Goal: Task Accomplishment & Management: Manage account settings

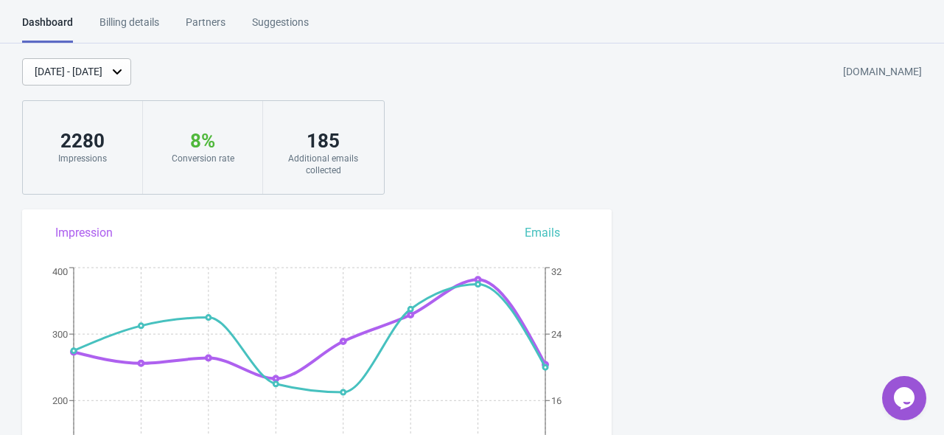
click at [131, 63] on div "[DATE] - [DATE]" at bounding box center [76, 71] width 109 height 27
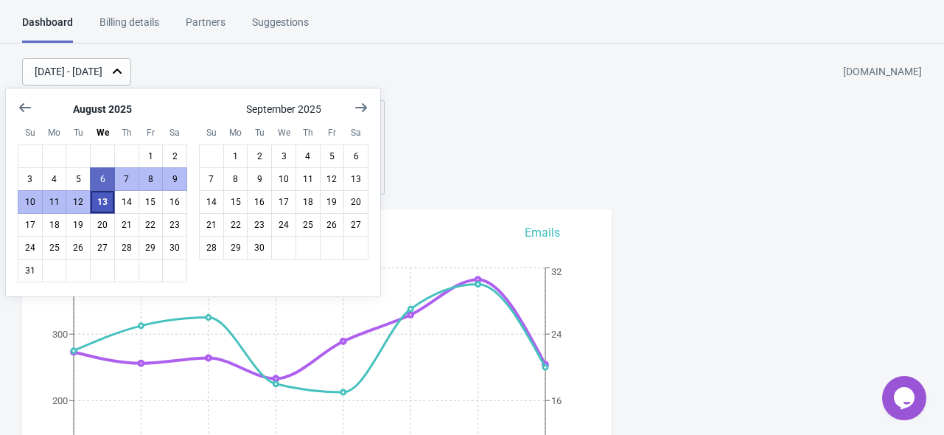
click at [98, 201] on button "13" at bounding box center [102, 202] width 25 height 24
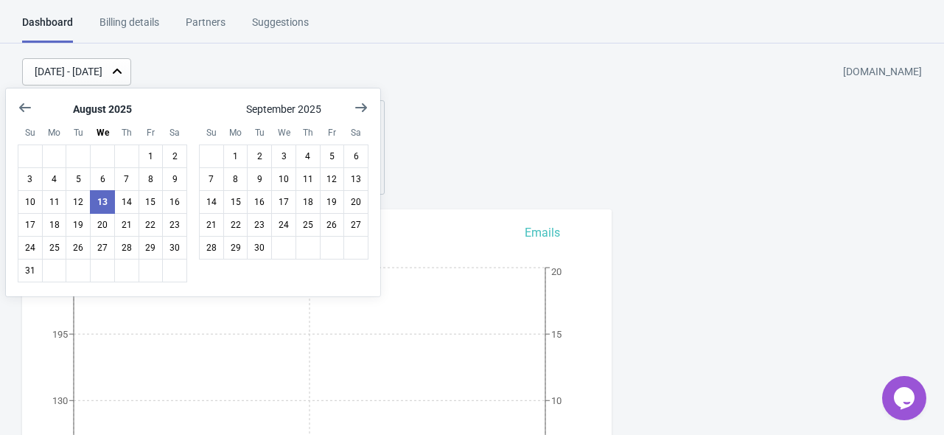
click at [270, 74] on div "[DATE] - [DATE] [DOMAIN_NAME]" at bounding box center [483, 71] width 922 height 27
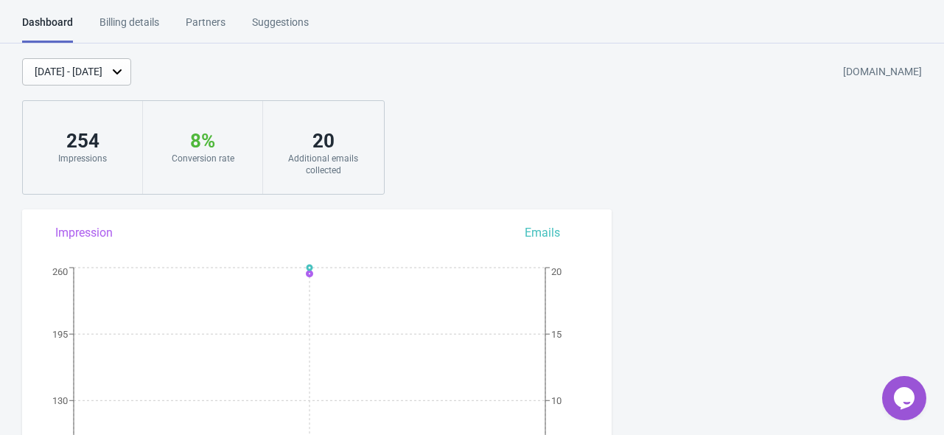
click at [102, 78] on div "[DATE] - [DATE]" at bounding box center [69, 71] width 68 height 15
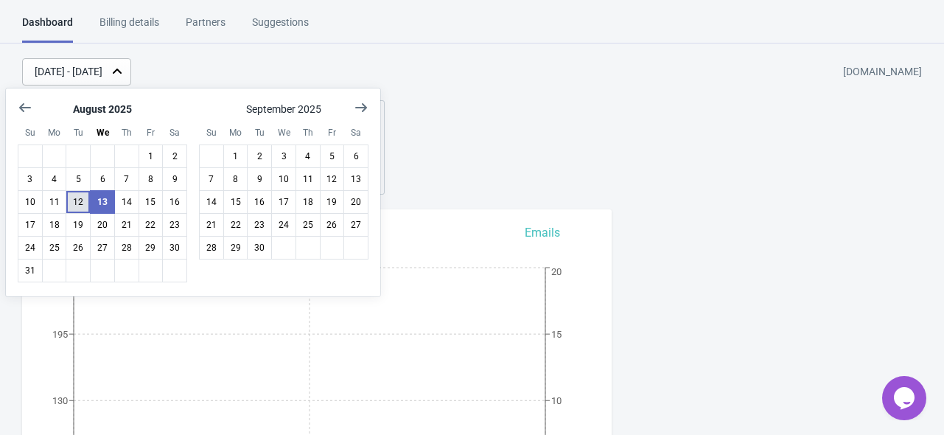
click at [84, 195] on button "12" at bounding box center [78, 202] width 25 height 24
click at [287, 74] on div "[DATE] - [DATE] [DOMAIN_NAME]" at bounding box center [483, 71] width 922 height 27
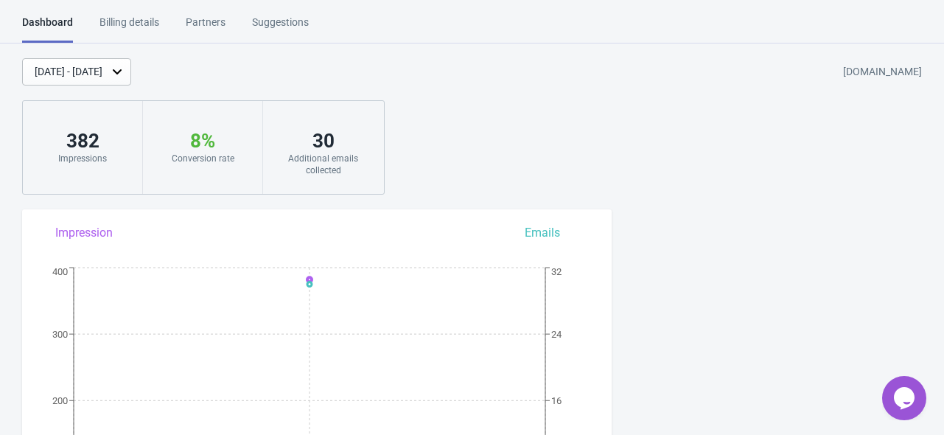
click at [102, 74] on div "[DATE] - [DATE]" at bounding box center [69, 71] width 68 height 15
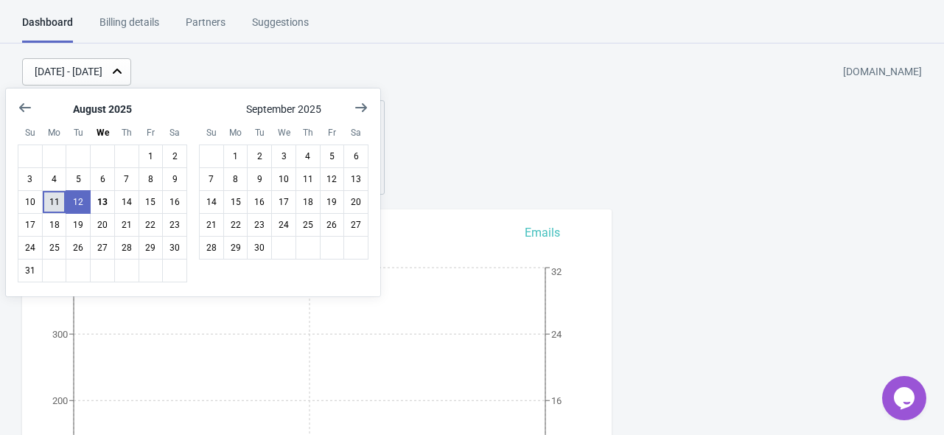
click at [55, 202] on button "11" at bounding box center [54, 202] width 25 height 24
click at [287, 71] on div "[DATE] - [DATE] [DOMAIN_NAME]" at bounding box center [483, 71] width 922 height 27
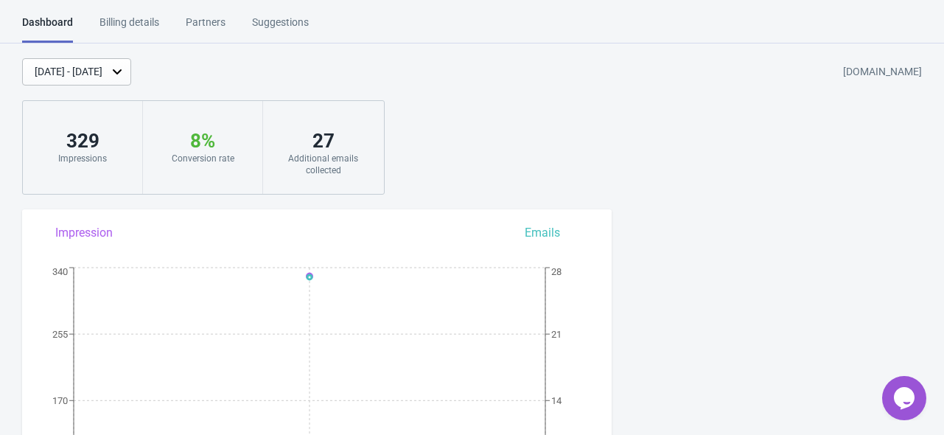
click at [102, 77] on div "[DATE] - [DATE]" at bounding box center [69, 71] width 68 height 15
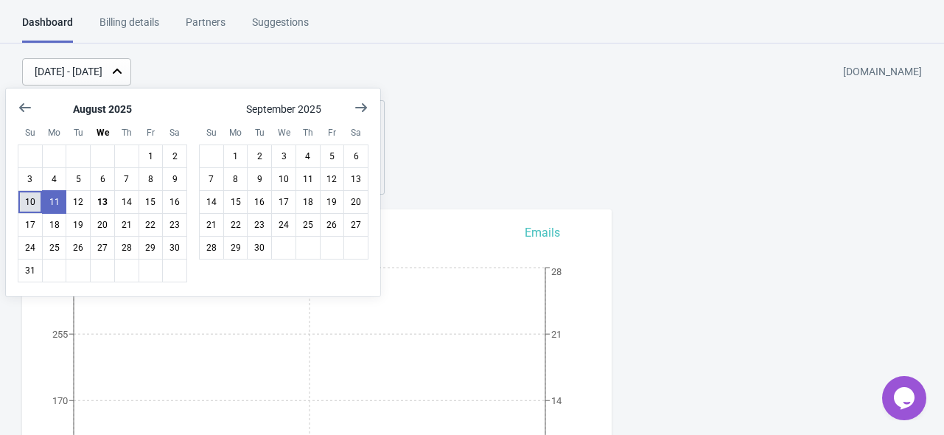
click at [32, 203] on button "10" at bounding box center [30, 202] width 25 height 24
click at [330, 66] on div "[DATE] - [DATE] [DOMAIN_NAME]" at bounding box center [483, 71] width 922 height 27
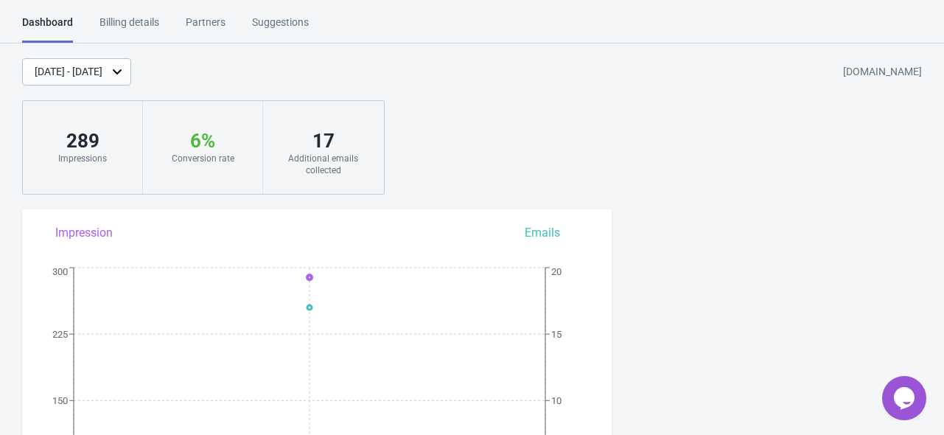
click at [102, 74] on div "[DATE] - [DATE]" at bounding box center [69, 71] width 68 height 15
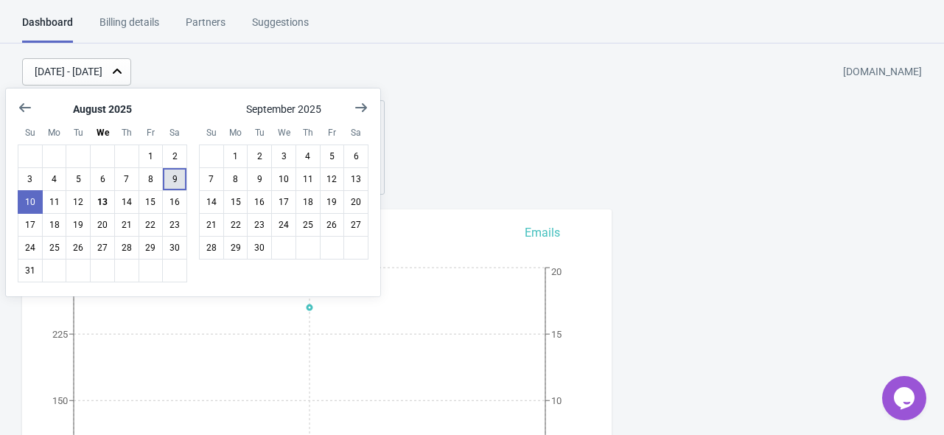
click at [174, 179] on button "9" at bounding box center [174, 179] width 25 height 24
click at [172, 178] on button "9" at bounding box center [174, 179] width 25 height 24
click at [276, 69] on div "[DATE] - [DATE] [DOMAIN_NAME]" at bounding box center [483, 71] width 922 height 27
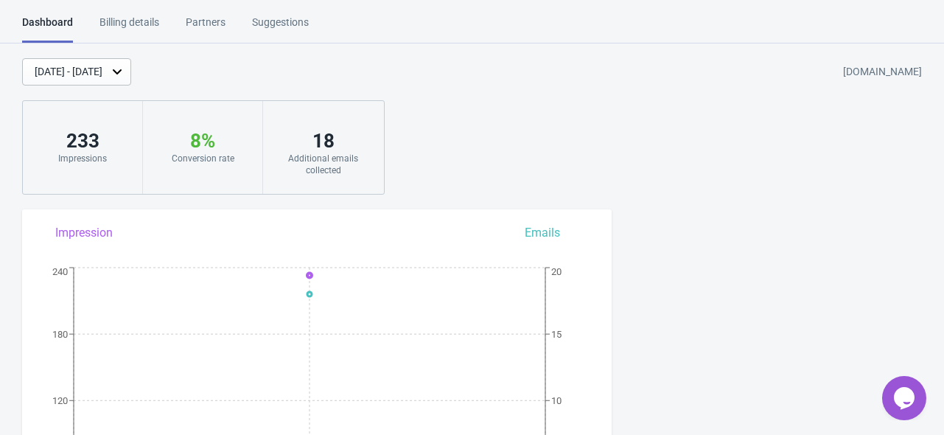
click at [102, 73] on div "[DATE] - [DATE]" at bounding box center [69, 71] width 68 height 15
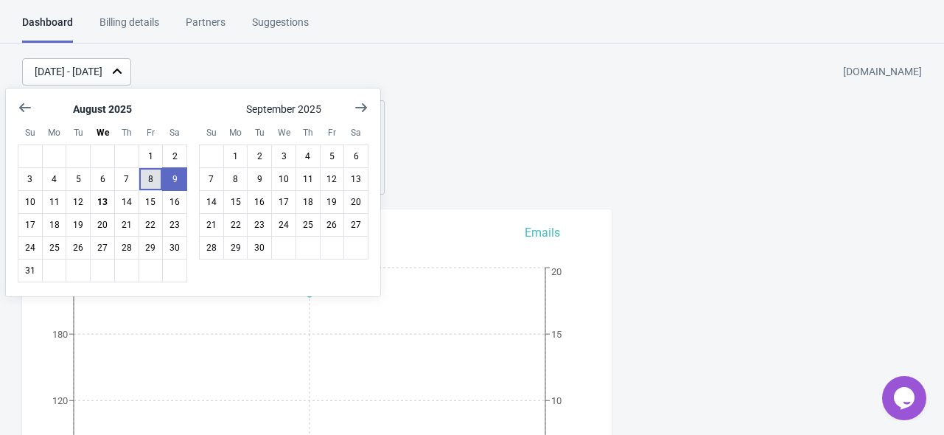
click at [156, 177] on button "8" at bounding box center [151, 179] width 25 height 24
click at [277, 72] on div "[DATE] - [DATE] [DOMAIN_NAME]" at bounding box center [483, 71] width 922 height 27
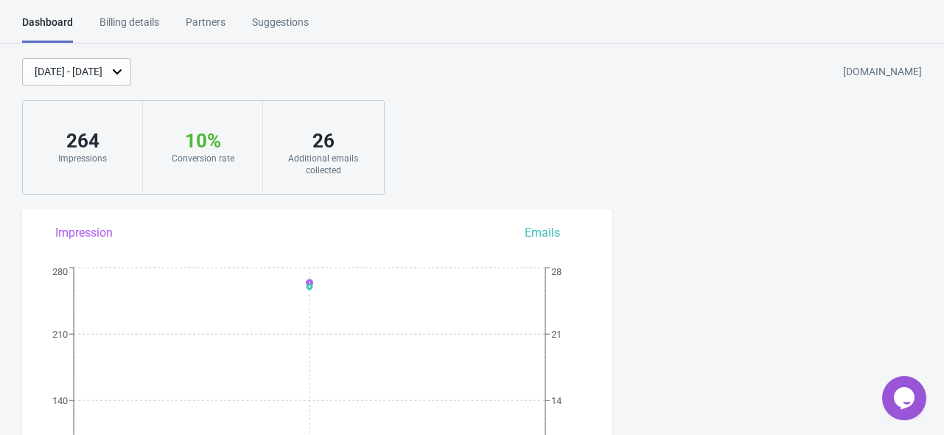
click at [102, 70] on div "[DATE] - [DATE]" at bounding box center [69, 71] width 68 height 15
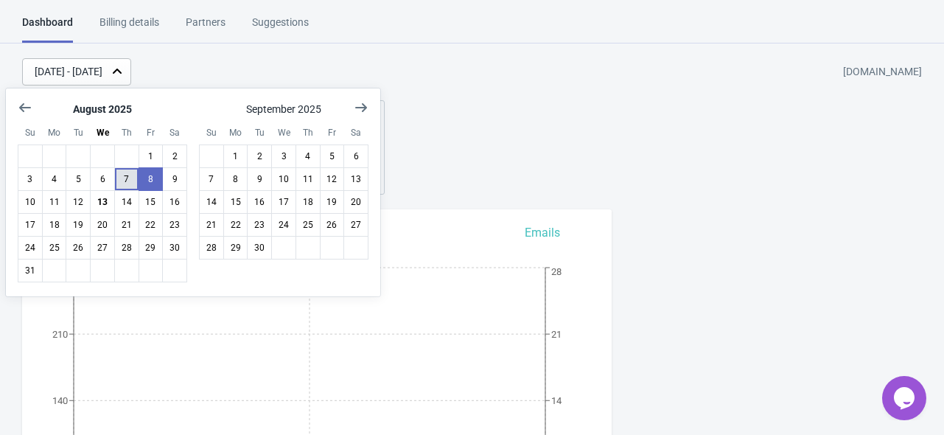
click at [128, 175] on button "7" at bounding box center [126, 179] width 25 height 24
click at [286, 66] on div "[DATE] - [DATE] [DOMAIN_NAME]" at bounding box center [483, 71] width 922 height 27
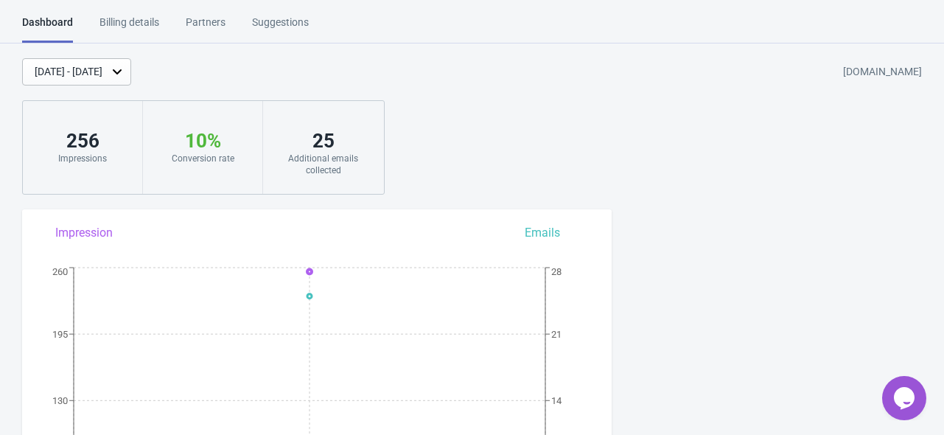
click at [102, 76] on div "[DATE] - [DATE]" at bounding box center [69, 71] width 68 height 15
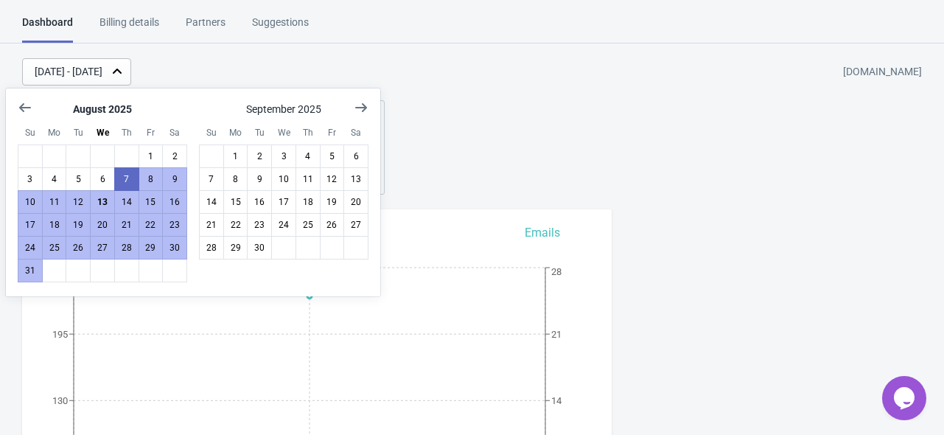
click at [272, 63] on div "[DATE] - [DATE] [DOMAIN_NAME]" at bounding box center [483, 71] width 922 height 27
